Goal: Information Seeking & Learning: Learn about a topic

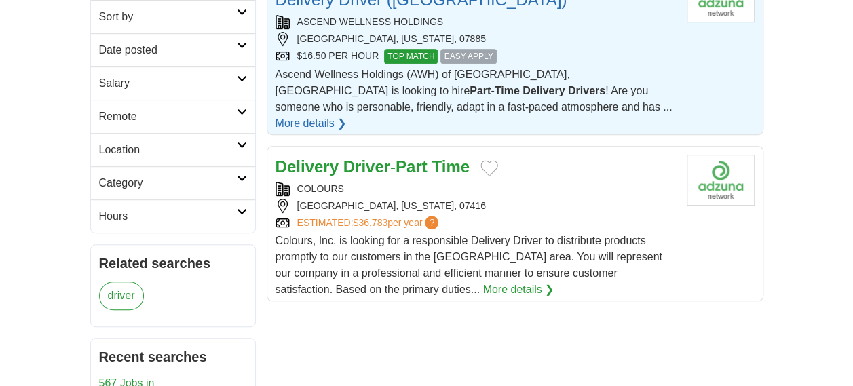
scroll to position [339, 0]
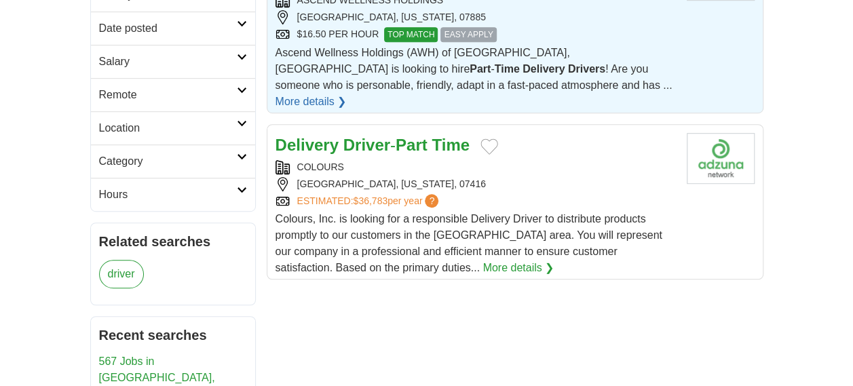
click at [397, 136] on link "Delivery Driver - Part Time" at bounding box center [373, 145] width 194 height 18
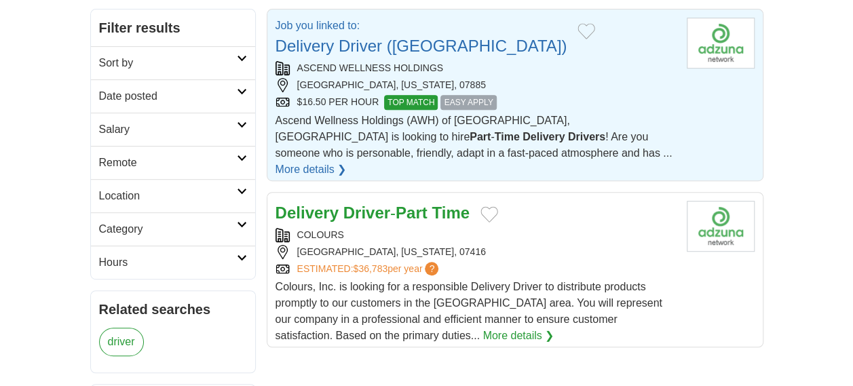
scroll to position [204, 0]
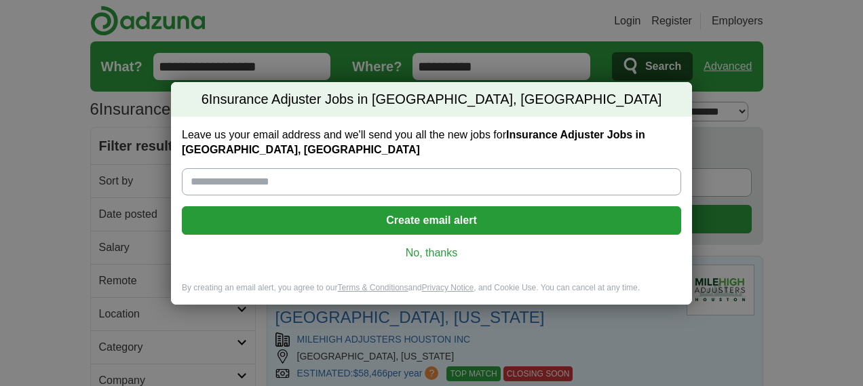
click at [217, 181] on input "Leave us your email address and we'll send you all the new jobs for Insurance A…" at bounding box center [432, 181] width 500 height 27
click at [485, 270] on div "Leave us your email address and we'll send you all the new jobs for Insurance A…" at bounding box center [431, 200] width 521 height 166
click at [442, 255] on link "No, thanks" at bounding box center [432, 253] width 478 height 15
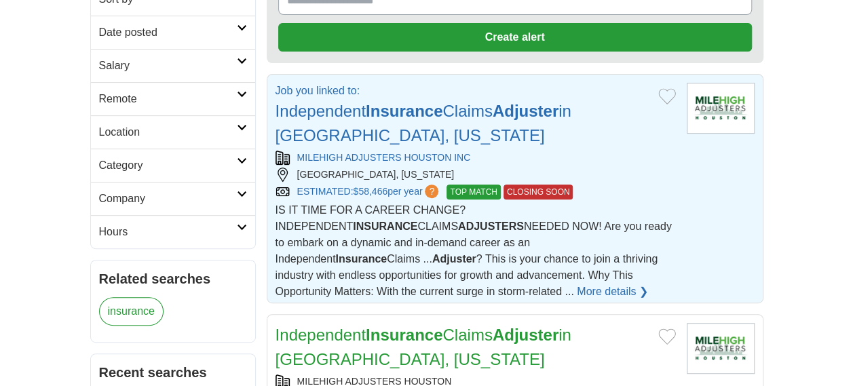
scroll to position [204, 0]
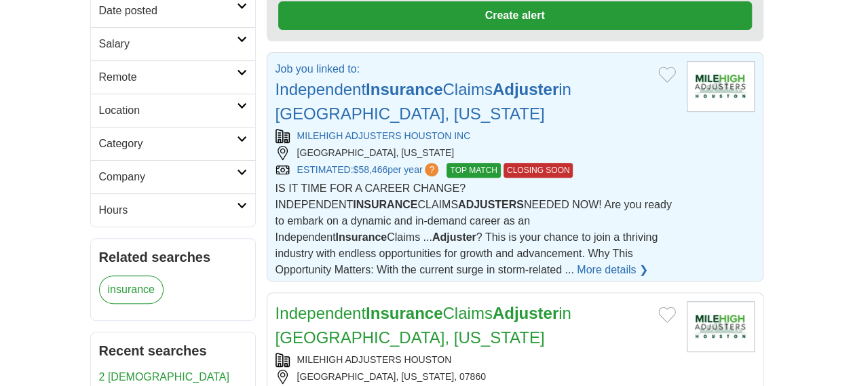
click at [443, 88] on strong "Insurance" at bounding box center [404, 89] width 77 height 18
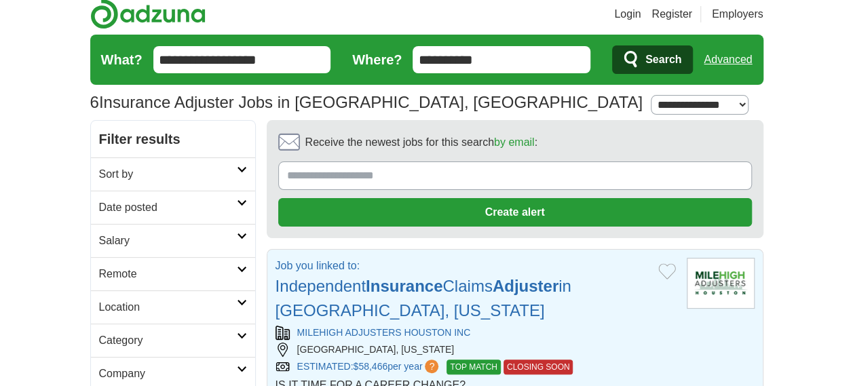
scroll to position [0, 0]
